Goal: Task Accomplishment & Management: Manage account settings

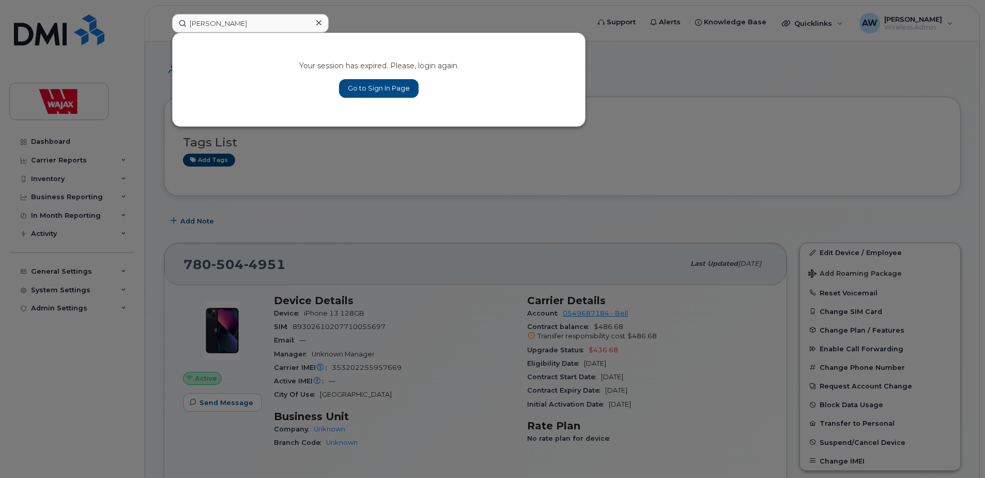
type input "[PERSON_NAME]"
click at [373, 85] on link "Go to Sign In Page" at bounding box center [379, 88] width 80 height 19
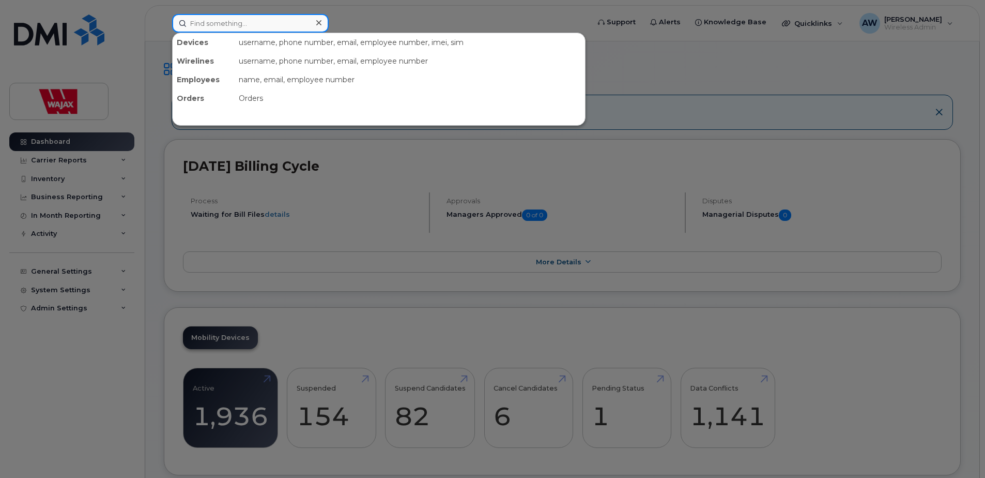
click at [299, 26] on input at bounding box center [250, 23] width 157 height 19
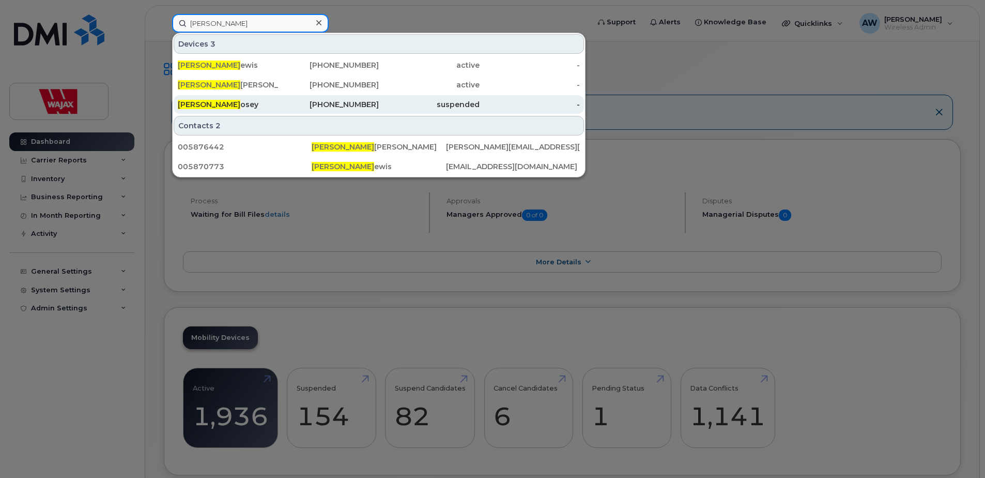
type input "[PERSON_NAME]"
click at [288, 106] on div "403-714-5803" at bounding box center [329, 104] width 101 height 10
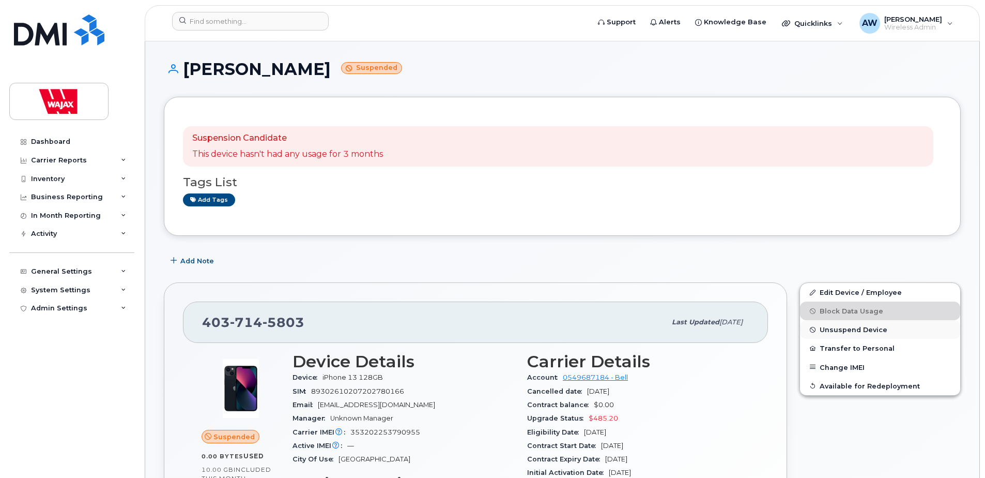
click at [870, 332] on span "Unsuspend Device" at bounding box center [854, 330] width 68 height 8
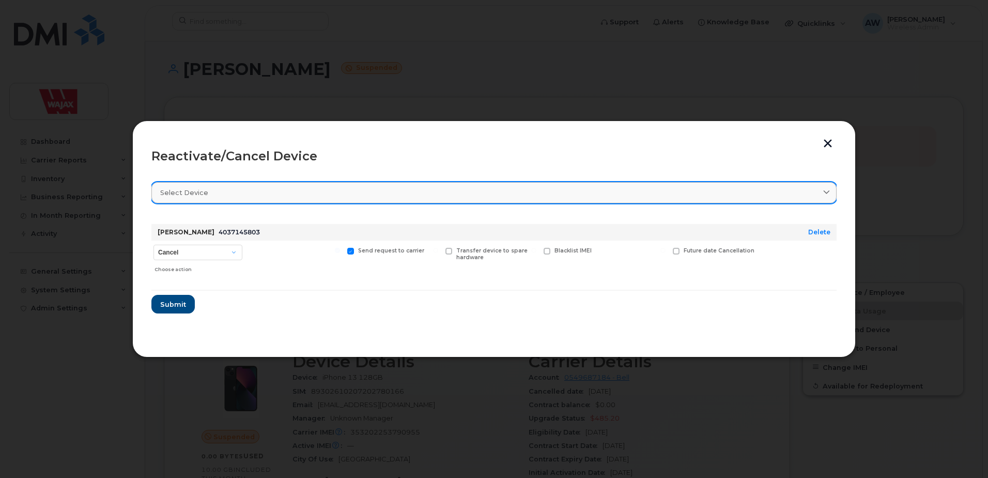
click at [262, 192] on div "Select device" at bounding box center [494, 193] width 668 height 10
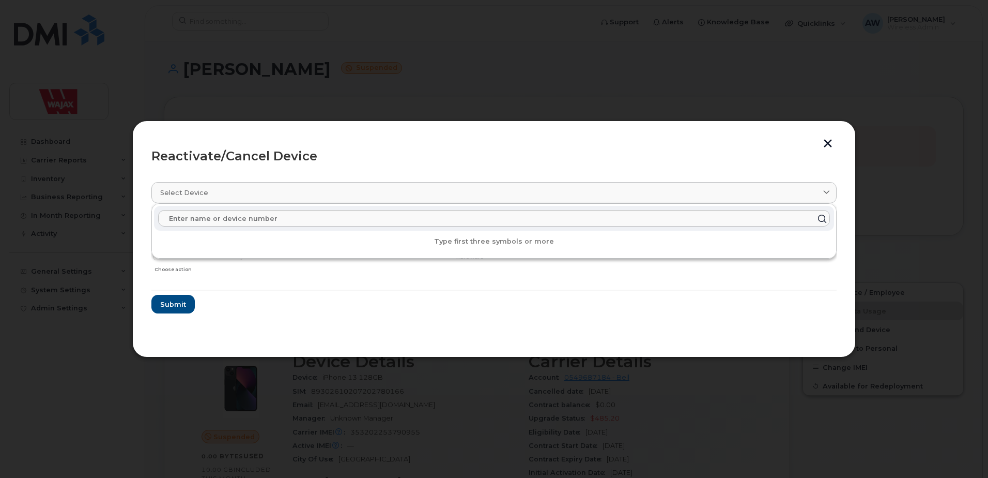
click at [286, 166] on header "Reactivate/Cancel Device" at bounding box center [493, 156] width 685 height 33
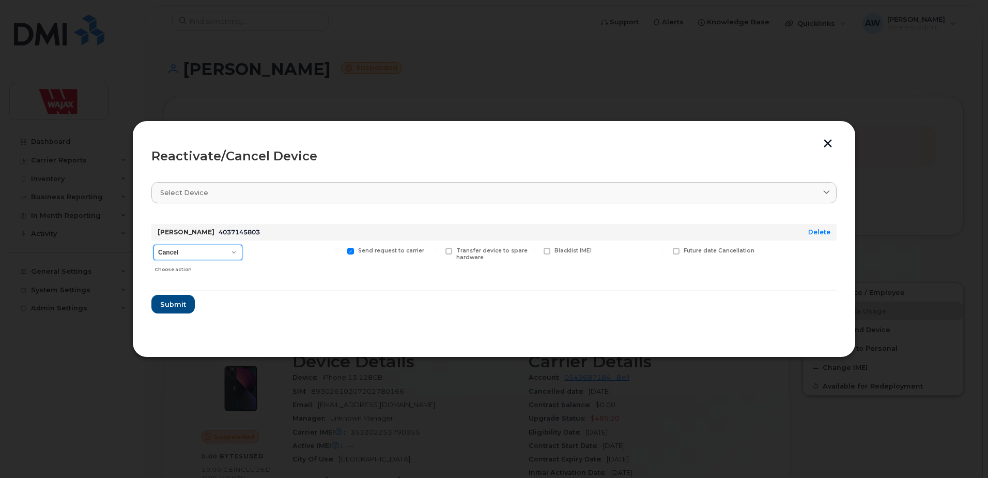
click at [235, 252] on select "Cancel Suspend - Extend Suspension Reactivate" at bounding box center [198, 253] width 89 height 16
select select "[object Object]"
click at [154, 245] on select "Cancel Suspend - Extend Suspension Reactivate" at bounding box center [198, 253] width 89 height 16
click at [828, 146] on button "button" at bounding box center [828, 144] width 16 height 11
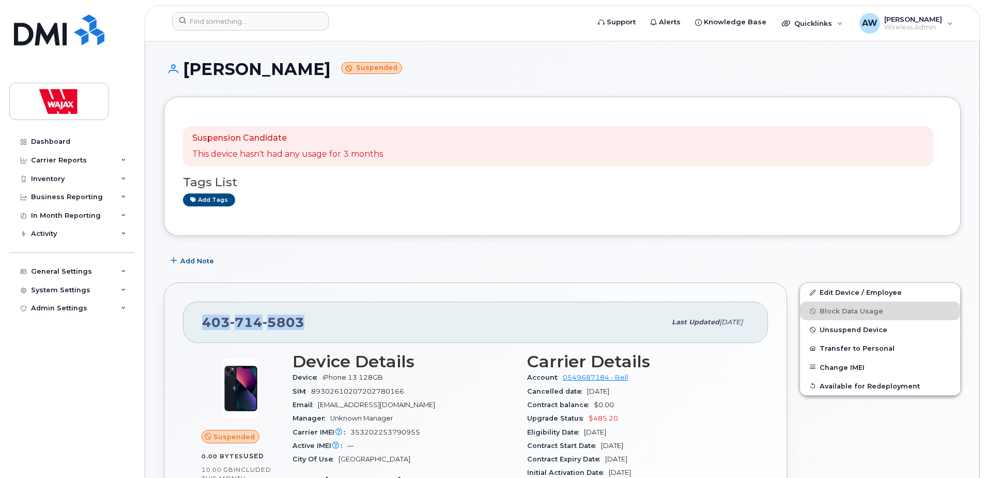
drag, startPoint x: 313, startPoint y: 321, endPoint x: 193, endPoint y: 332, distance: 120.4
click at [193, 332] on div "[PHONE_NUMBER] Last updated [DATE]" at bounding box center [475, 321] width 585 height 41
copy span "[PHONE_NUMBER]"
